Goal: Obtain resource: Download file/media

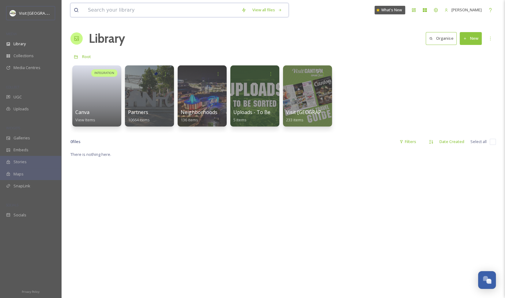
click at [113, 7] on input at bounding box center [161, 9] width 153 height 13
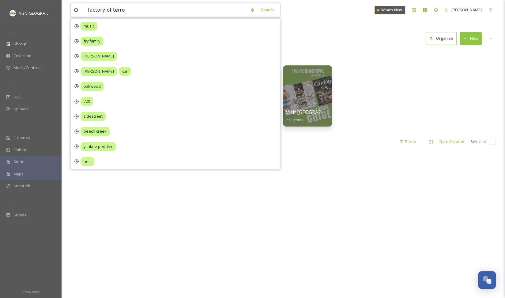
type input "factory of terror"
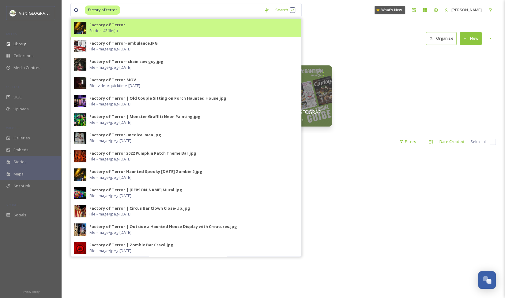
click at [134, 27] on div "Factory of Terror Folder - 43 file(s)" at bounding box center [193, 28] width 208 height 12
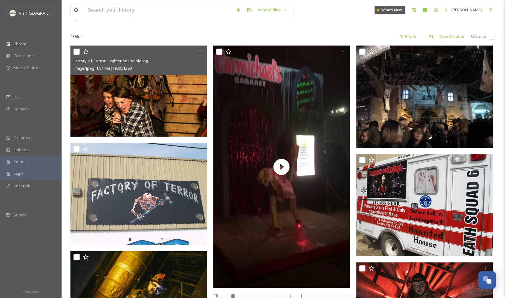
scroll to position [38, 0]
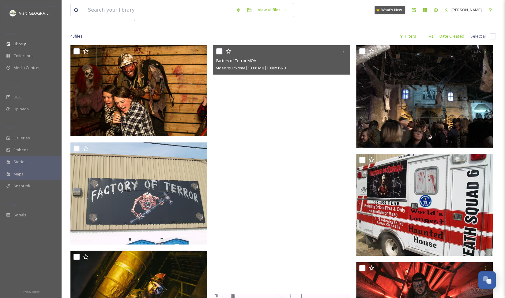
click at [241, 100] on video "Factory of Terror.MOV" at bounding box center [281, 166] width 137 height 243
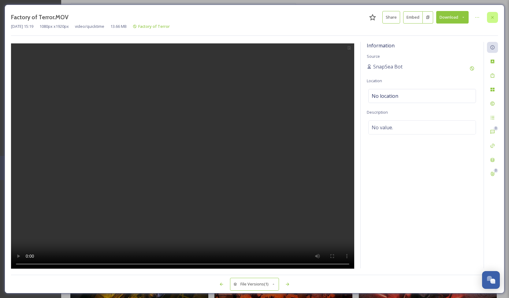
click at [492, 17] on icon at bounding box center [492, 17] width 5 height 5
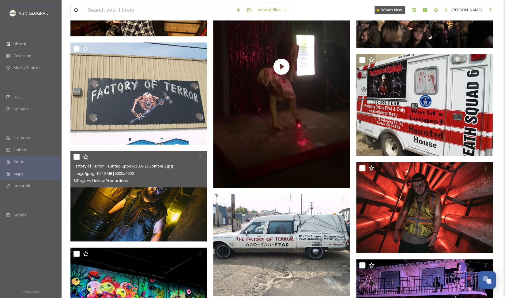
scroll to position [139, 0]
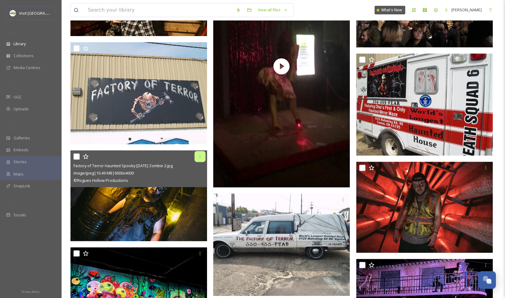
click at [200, 155] on icon at bounding box center [199, 156] width 5 height 5
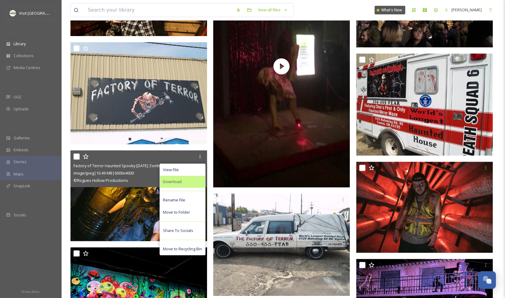
click at [184, 182] on div "Download" at bounding box center [182, 182] width 45 height 12
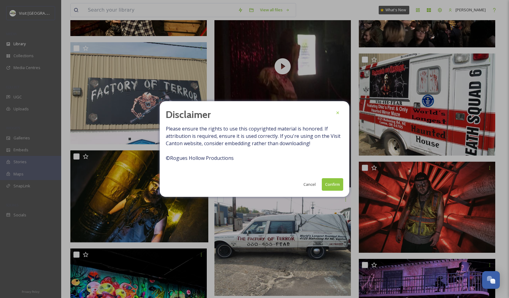
click at [308, 183] on button "Cancel" at bounding box center [310, 185] width 18 height 12
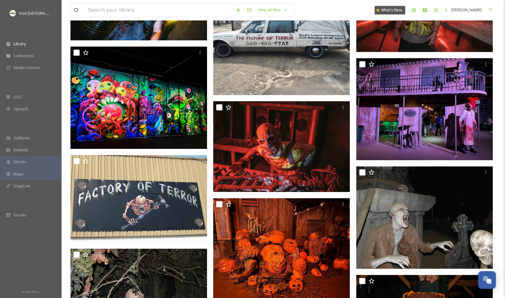
scroll to position [340, 0]
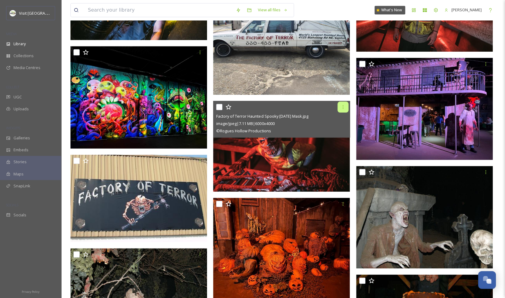
click at [343, 107] on icon at bounding box center [342, 107] width 5 height 5
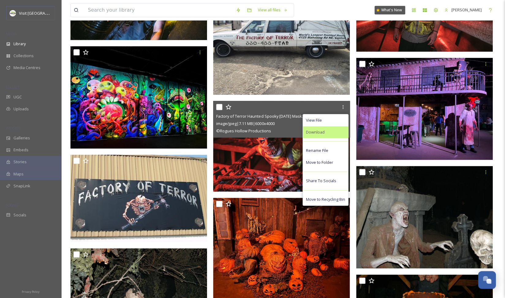
click at [317, 130] on span "Download" at bounding box center [315, 132] width 19 height 6
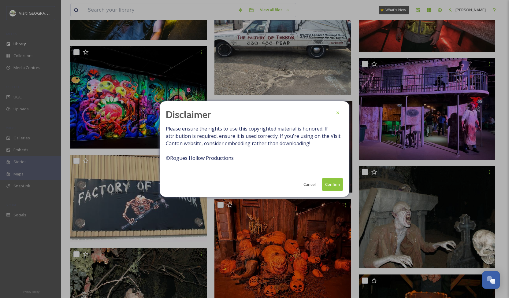
click at [306, 186] on button "Cancel" at bounding box center [310, 185] width 18 height 12
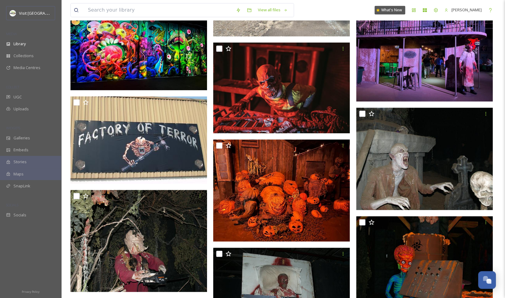
scroll to position [399, 0]
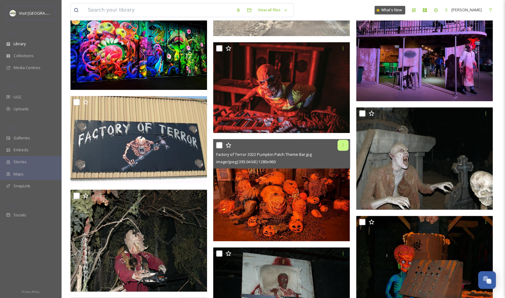
click at [343, 145] on icon at bounding box center [342, 145] width 5 height 5
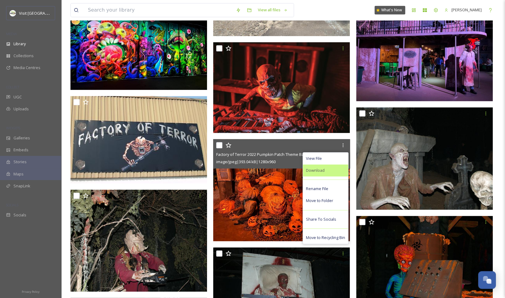
click at [317, 169] on span "Download" at bounding box center [315, 171] width 19 height 6
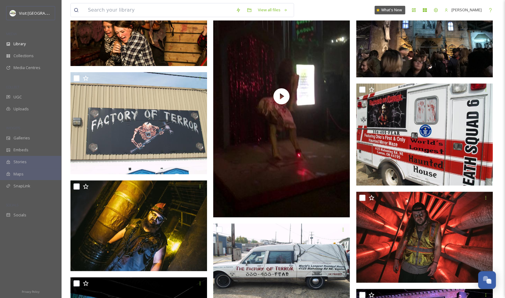
scroll to position [0, 0]
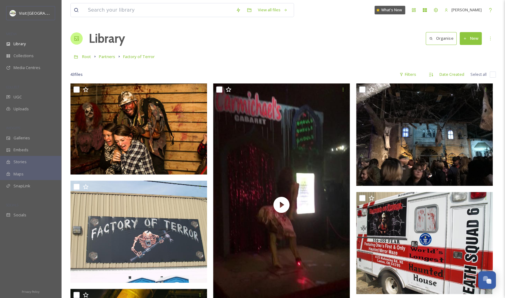
click at [490, 38] on icon at bounding box center [490, 38] width 5 height 5
click at [354, 51] on div "Root Partners Factory of Terror" at bounding box center [282, 57] width 425 height 12
click at [493, 74] on input "checkbox" at bounding box center [492, 75] width 6 height 6
checkbox input "true"
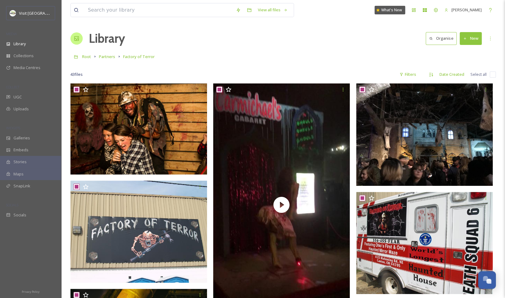
checkbox input "true"
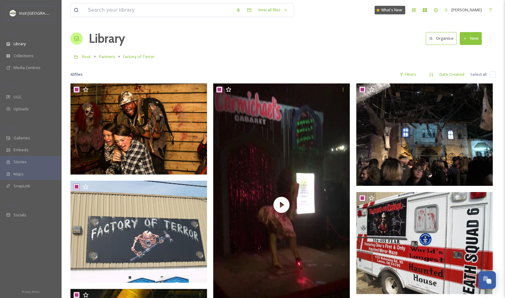
checkbox input "true"
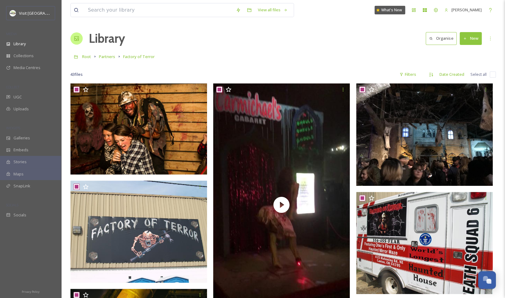
checkbox input "true"
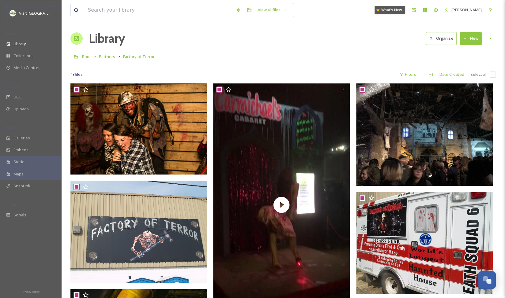
checkbox input "true"
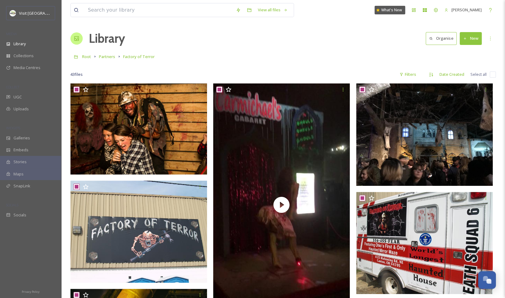
checkbox input "true"
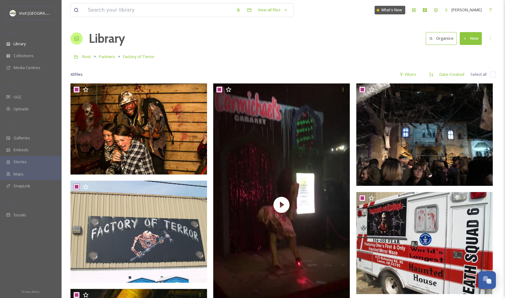
checkbox input "true"
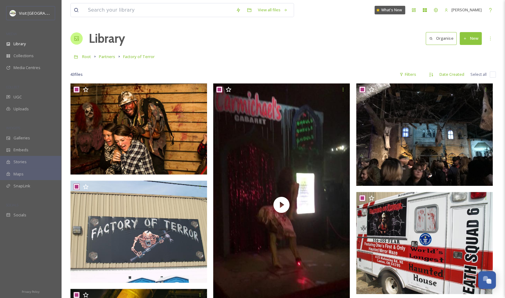
checkbox input "true"
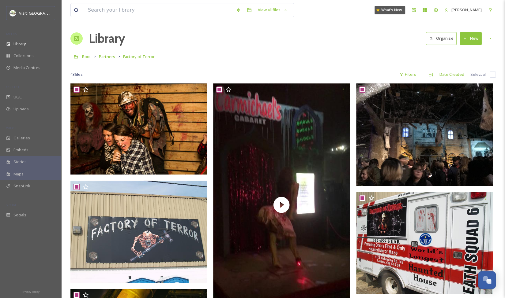
checkbox input "true"
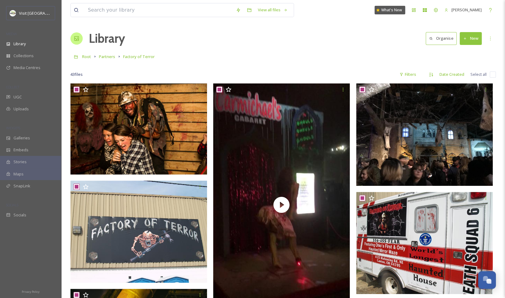
checkbox input "true"
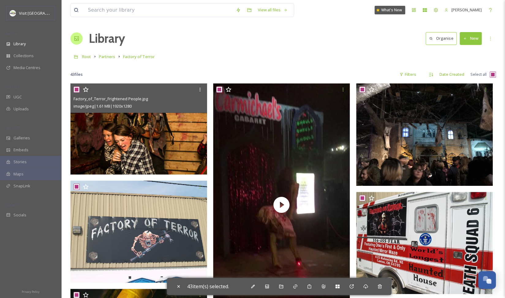
click at [75, 88] on input "checkbox" at bounding box center [76, 90] width 6 height 6
checkbox input "false"
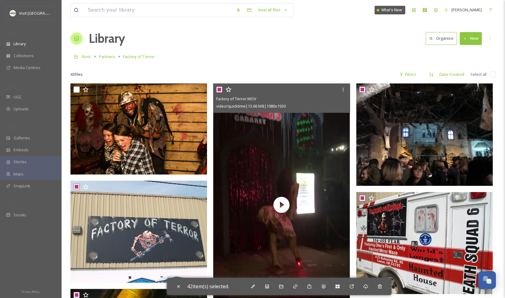
click at [217, 89] on input "checkbox" at bounding box center [219, 90] width 6 height 6
checkbox input "false"
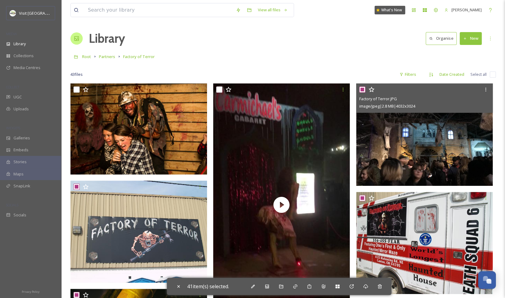
click at [361, 87] on input "checkbox" at bounding box center [362, 90] width 6 height 6
checkbox input "false"
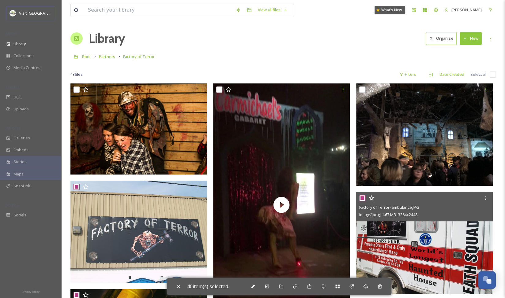
click at [362, 198] on input "checkbox" at bounding box center [362, 198] width 6 height 6
checkbox input "false"
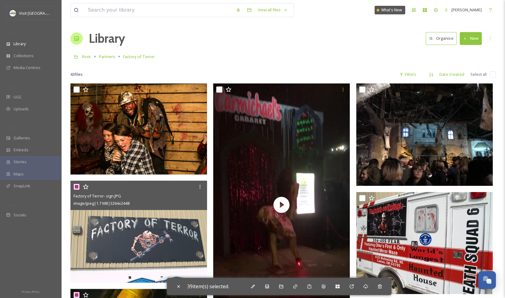
click at [75, 186] on input "checkbox" at bounding box center [76, 187] width 6 height 6
checkbox input "false"
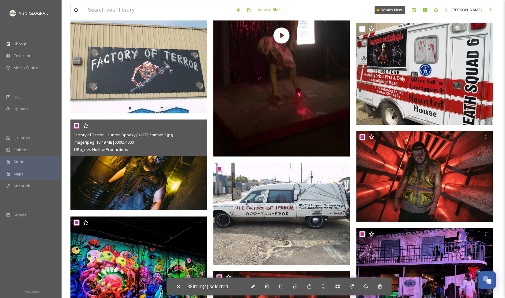
scroll to position [170, 0]
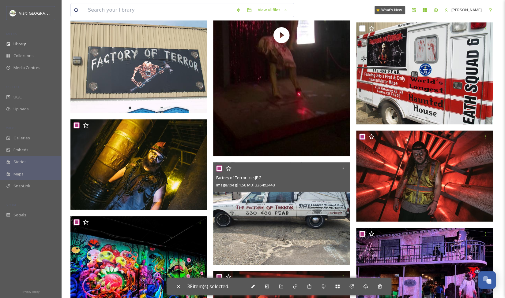
click at [219, 170] on input "checkbox" at bounding box center [219, 169] width 6 height 6
checkbox input "false"
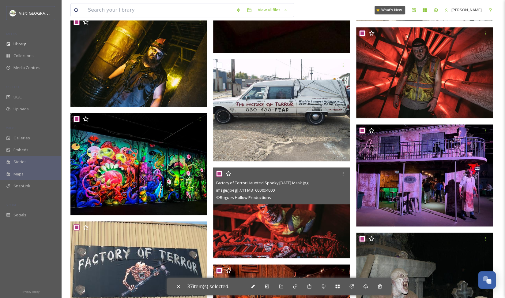
scroll to position [274, 0]
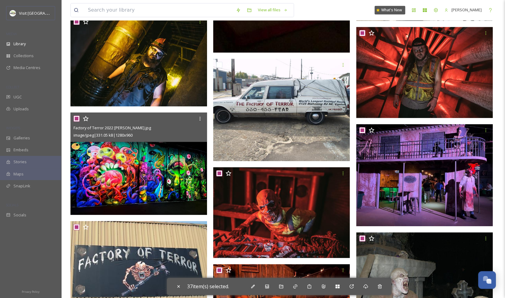
click at [77, 119] on input "checkbox" at bounding box center [76, 119] width 6 height 6
checkbox input "false"
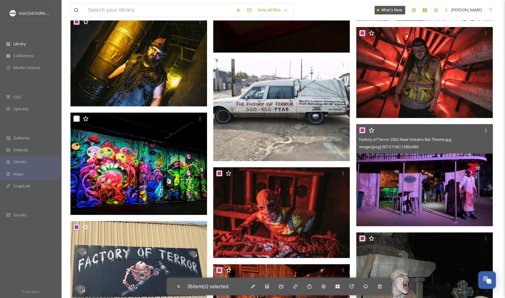
click at [362, 129] on input "checkbox" at bounding box center [362, 130] width 6 height 6
checkbox input "false"
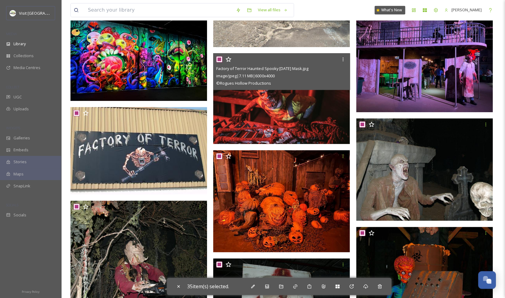
scroll to position [388, 0]
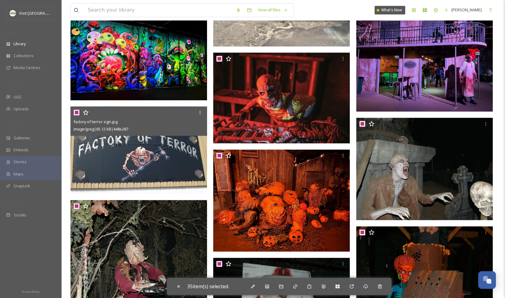
click at [78, 112] on input "checkbox" at bounding box center [76, 113] width 6 height 6
checkbox input "false"
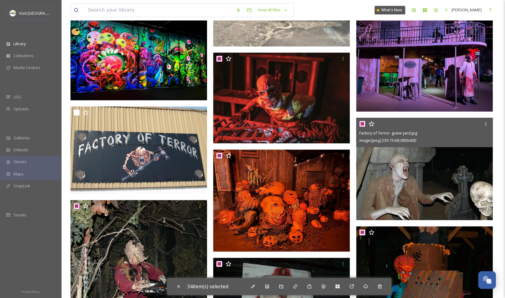
click at [362, 125] on input "checkbox" at bounding box center [362, 124] width 6 height 6
checkbox input "false"
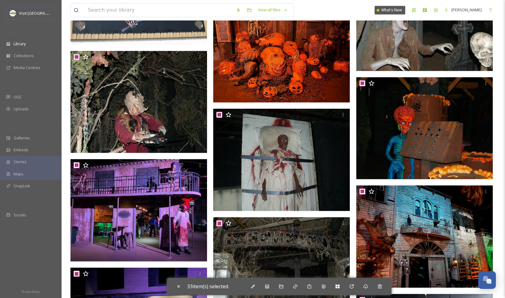
scroll to position [539, 0]
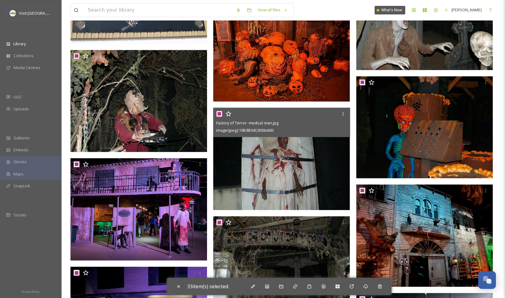
click at [219, 114] on input "checkbox" at bounding box center [219, 114] width 6 height 6
checkbox input "false"
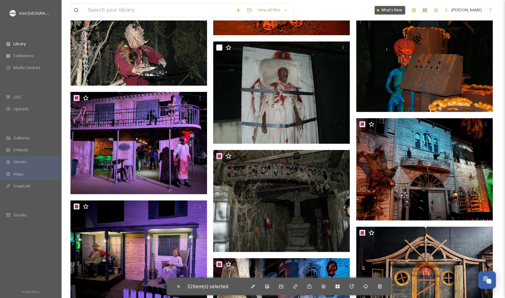
scroll to position [605, 0]
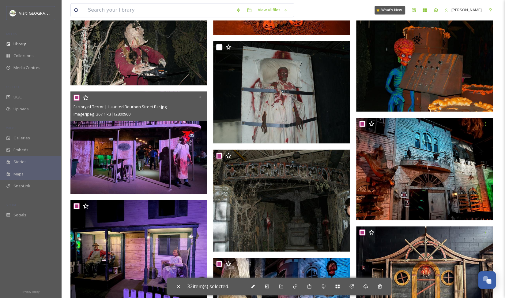
click at [75, 96] on input "checkbox" at bounding box center [76, 98] width 6 height 6
checkbox input "false"
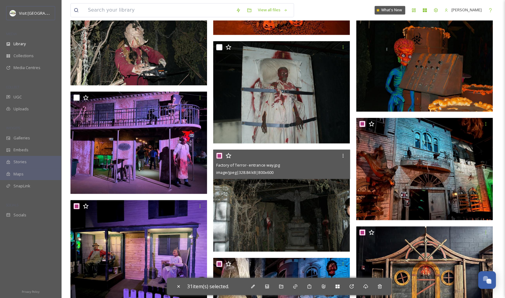
click at [220, 156] on input "checkbox" at bounding box center [219, 156] width 6 height 6
checkbox input "false"
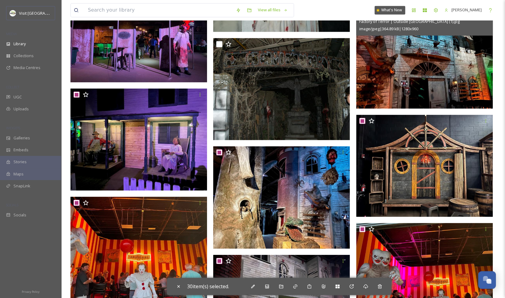
scroll to position [718, 0]
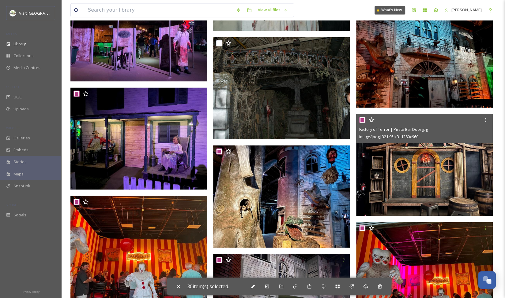
click at [363, 118] on input "checkbox" at bounding box center [362, 120] width 6 height 6
checkbox input "false"
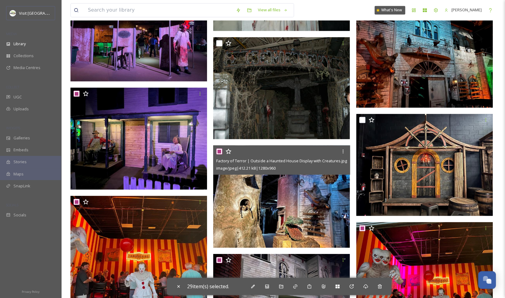
click at [220, 151] on input "checkbox" at bounding box center [219, 151] width 6 height 6
checkbox input "false"
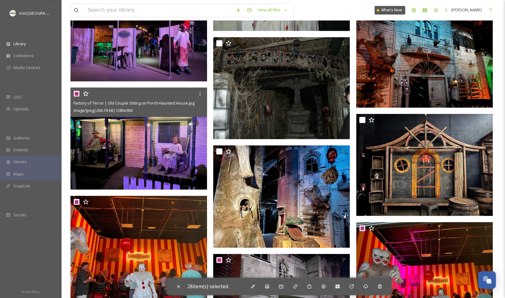
click at [77, 93] on input "checkbox" at bounding box center [76, 94] width 6 height 6
checkbox input "false"
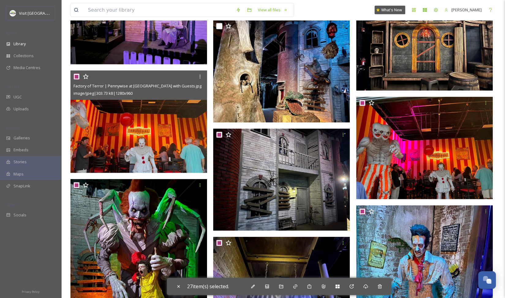
scroll to position [844, 0]
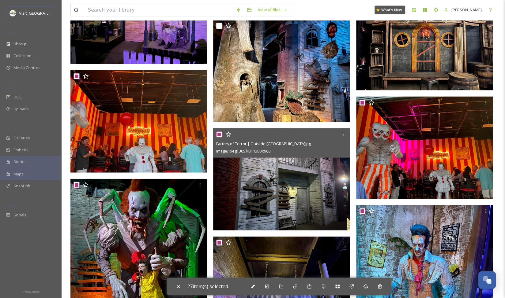
click at [217, 134] on input "checkbox" at bounding box center [219, 135] width 6 height 6
checkbox input "false"
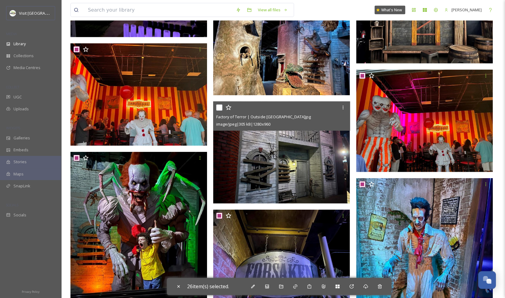
scroll to position [872, 0]
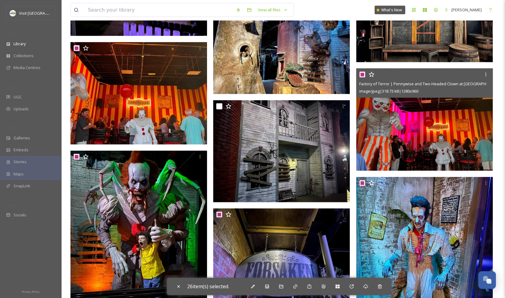
click at [361, 74] on input "checkbox" at bounding box center [362, 75] width 6 height 6
checkbox input "false"
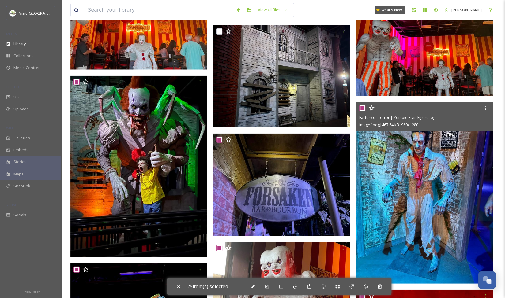
scroll to position [950, 0]
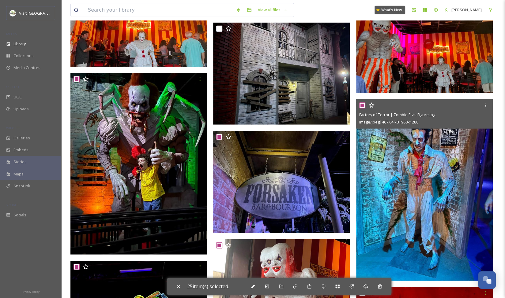
click at [363, 104] on input "checkbox" at bounding box center [362, 106] width 6 height 6
checkbox input "false"
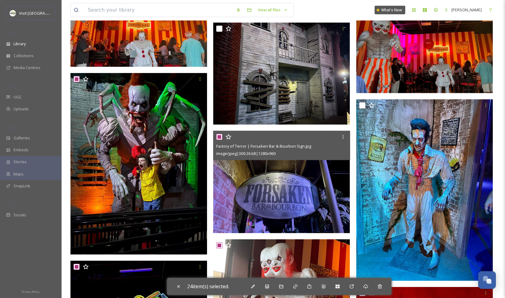
click at [219, 137] on input "checkbox" at bounding box center [219, 137] width 6 height 6
checkbox input "false"
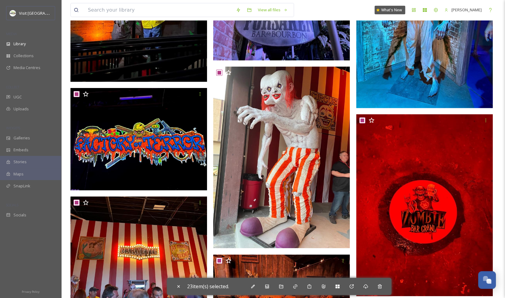
scroll to position [1123, 0]
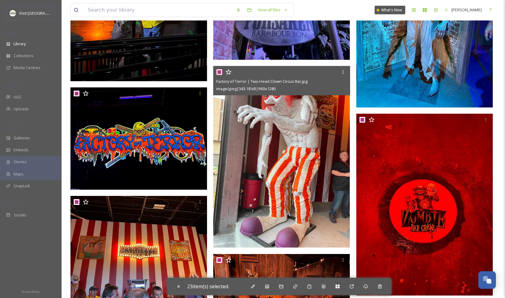
click at [219, 69] on input "checkbox" at bounding box center [219, 72] width 6 height 6
checkbox input "false"
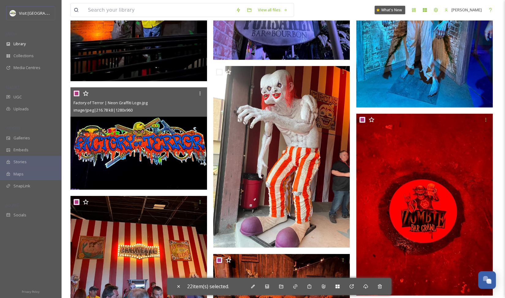
click at [76, 95] on input "checkbox" at bounding box center [76, 94] width 6 height 6
checkbox input "false"
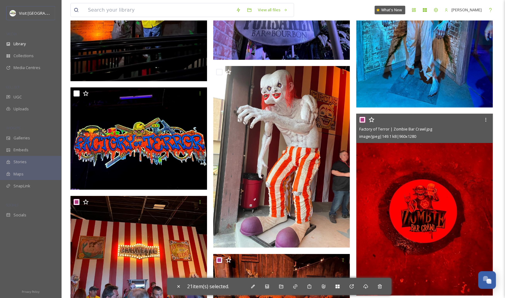
click at [362, 119] on input "checkbox" at bounding box center [362, 120] width 6 height 6
checkbox input "false"
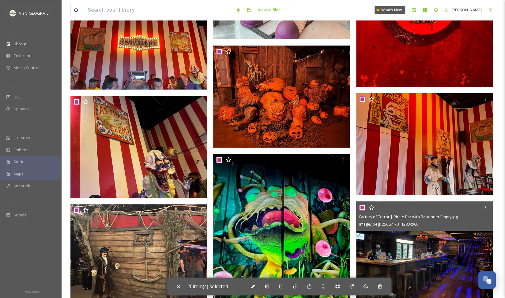
scroll to position [1333, 0]
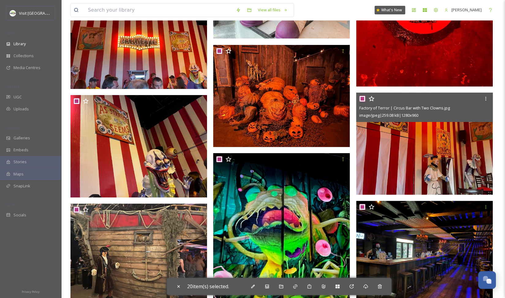
click at [362, 99] on input "checkbox" at bounding box center [362, 99] width 6 height 6
checkbox input "false"
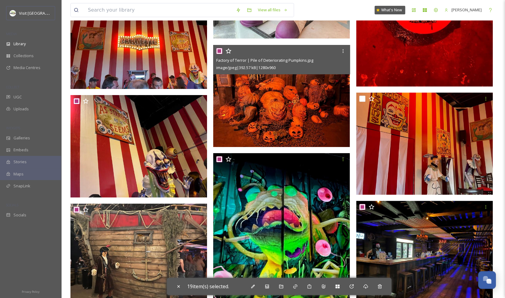
click at [219, 51] on input "checkbox" at bounding box center [219, 51] width 6 height 6
checkbox input "false"
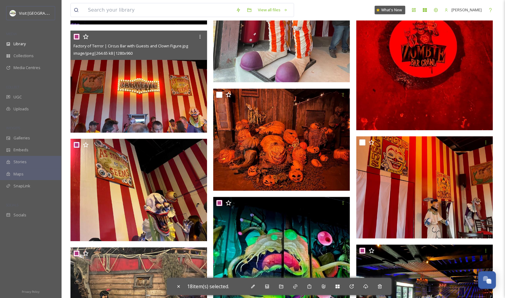
scroll to position [1288, 0]
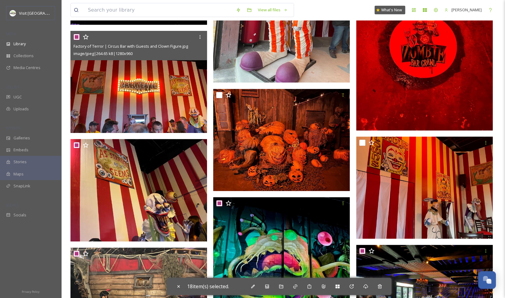
click at [76, 35] on input "checkbox" at bounding box center [76, 37] width 6 height 6
checkbox input "false"
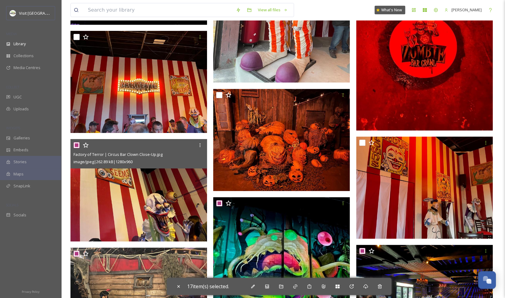
click at [75, 144] on input "checkbox" at bounding box center [76, 145] width 6 height 6
checkbox input "false"
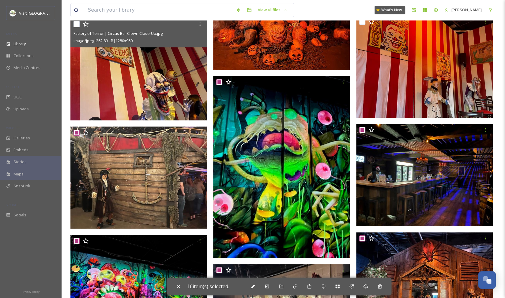
scroll to position [1411, 0]
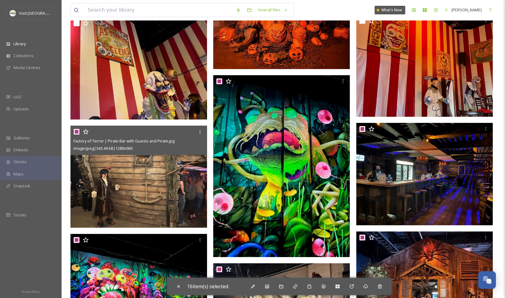
click at [77, 131] on input "checkbox" at bounding box center [76, 132] width 6 height 6
checkbox input "false"
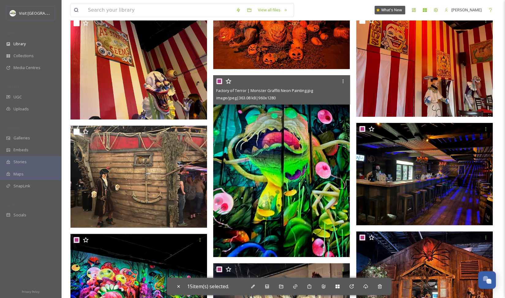
click at [217, 81] on input "checkbox" at bounding box center [219, 81] width 6 height 6
checkbox input "false"
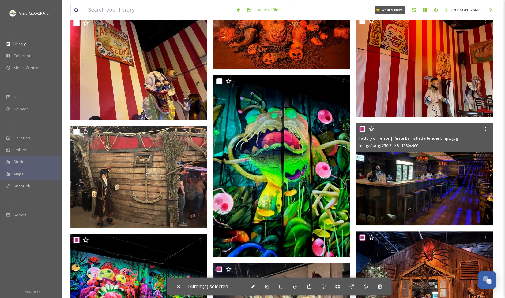
click at [362, 130] on input "checkbox" at bounding box center [362, 129] width 6 height 6
checkbox input "false"
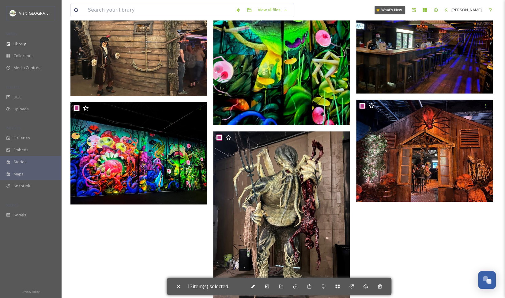
scroll to position [1543, 0]
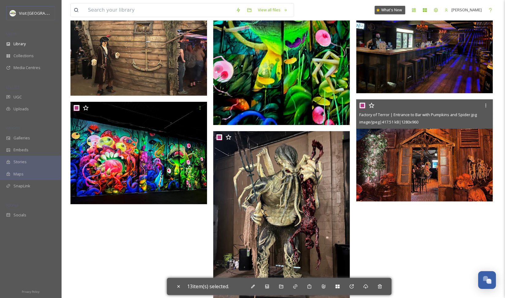
click at [362, 104] on input "checkbox" at bounding box center [362, 106] width 6 height 6
checkbox input "false"
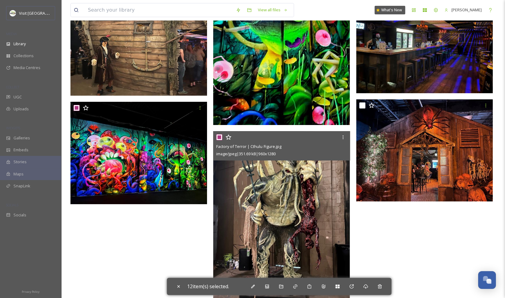
click at [219, 137] on input "checkbox" at bounding box center [219, 137] width 6 height 6
checkbox input "false"
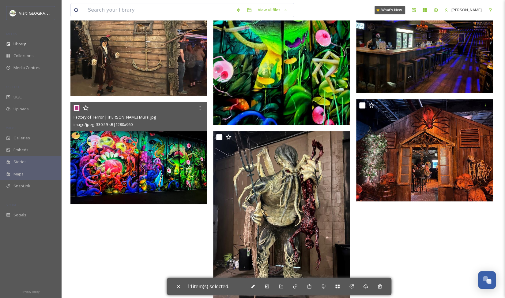
click at [75, 107] on input "checkbox" at bounding box center [76, 108] width 6 height 6
checkbox input "false"
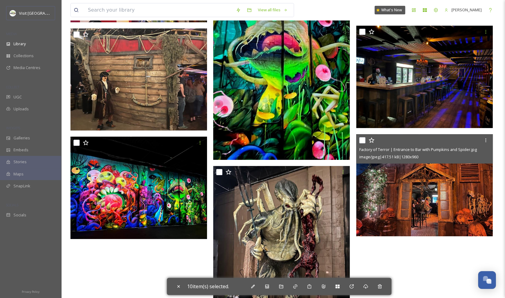
scroll to position [1505, 0]
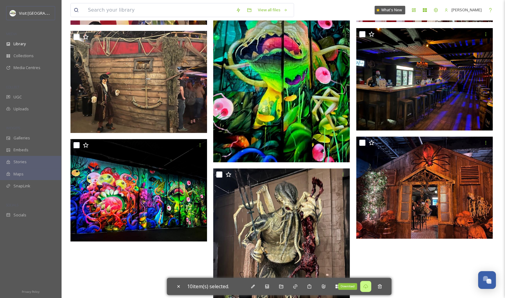
click at [368, 284] on icon at bounding box center [365, 286] width 5 height 5
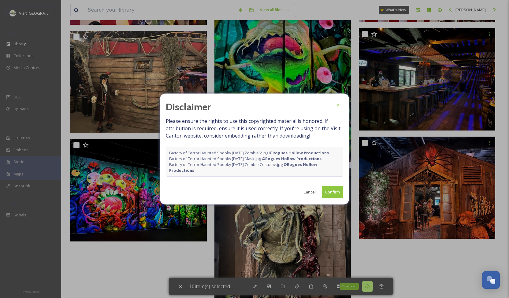
click at [328, 190] on button "Confirm" at bounding box center [332, 192] width 21 height 13
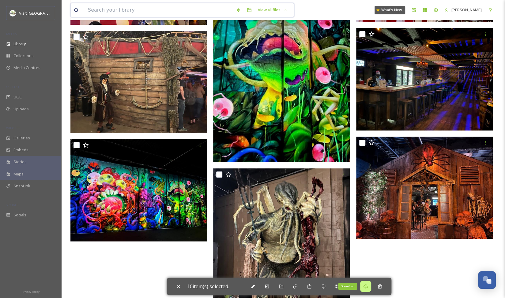
click at [146, 13] on input at bounding box center [159, 9] width 148 height 13
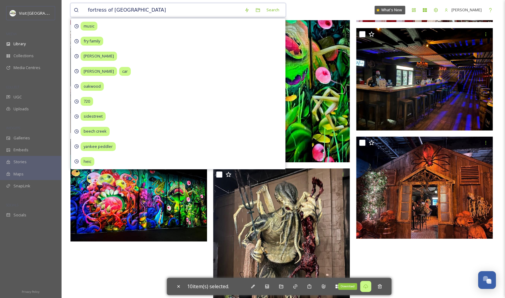
type input "fortress of fear"
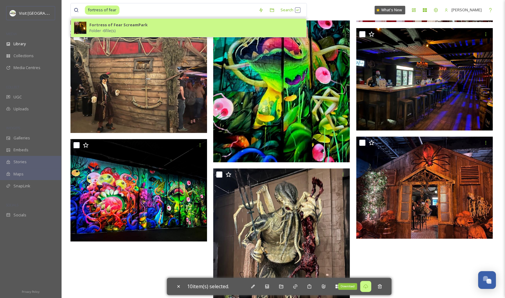
click at [147, 30] on div "Fortress of Fear ScreamPark Folder - 6 file(s)" at bounding box center [196, 28] width 214 height 12
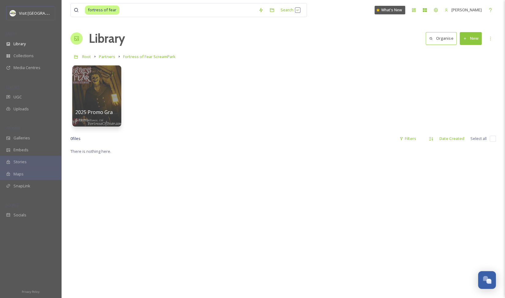
click at [330, 27] on div "fortress of fear Search What's New [PERSON_NAME] Library Organise New Root Part…" at bounding box center [283, 223] width 444 height 446
click at [90, 98] on div at bounding box center [97, 96] width 50 height 62
